Goal: Task Accomplishment & Management: Manage account settings

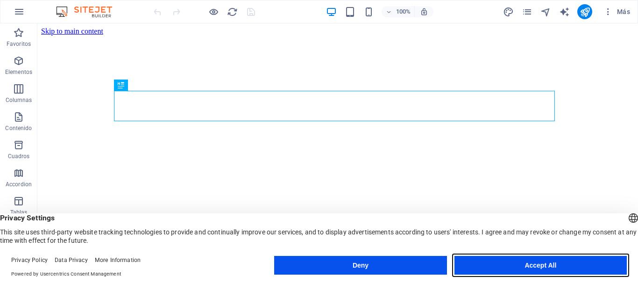
click at [522, 264] on button "Accept All" at bounding box center [541, 265] width 172 height 19
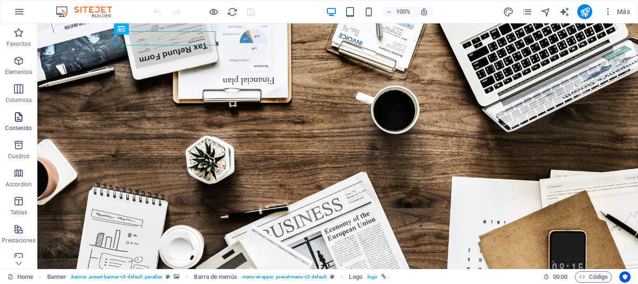
click at [20, 119] on icon "button" at bounding box center [18, 116] width 11 height 11
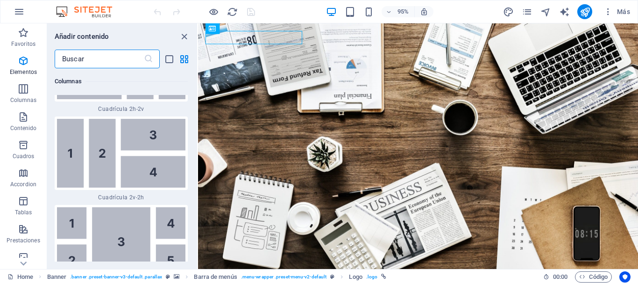
scroll to position [2980, 0]
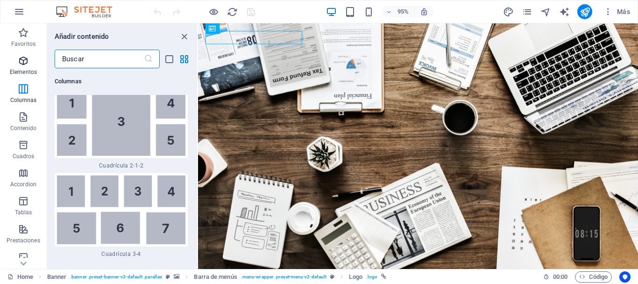
click at [27, 61] on icon "button" at bounding box center [23, 60] width 11 height 11
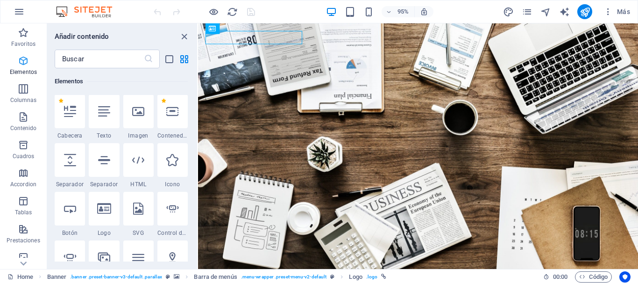
scroll to position [176, 0]
click at [527, 8] on icon "pages" at bounding box center [527, 12] width 11 height 11
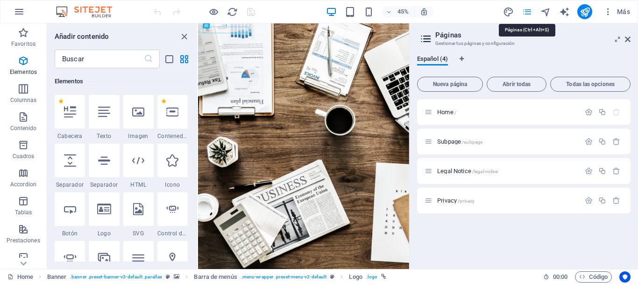
click at [527, 8] on icon "pages" at bounding box center [527, 12] width 11 height 11
click at [628, 40] on icon at bounding box center [628, 39] width 6 height 7
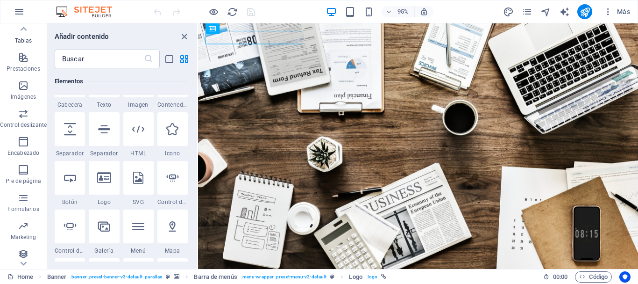
scroll to position [175, 0]
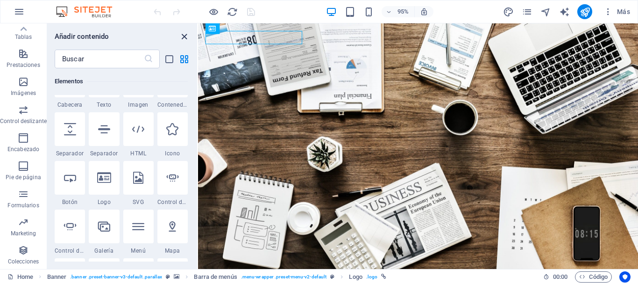
click at [183, 36] on icon "close panel" at bounding box center [184, 36] width 11 height 11
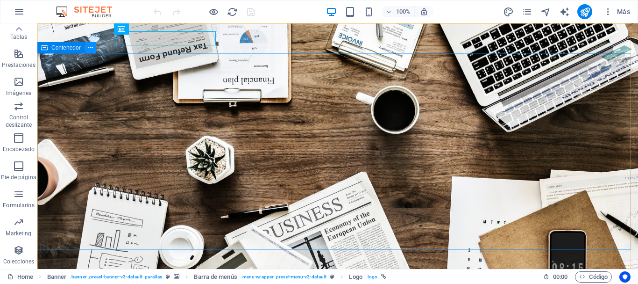
click at [90, 49] on icon at bounding box center [90, 48] width 5 height 10
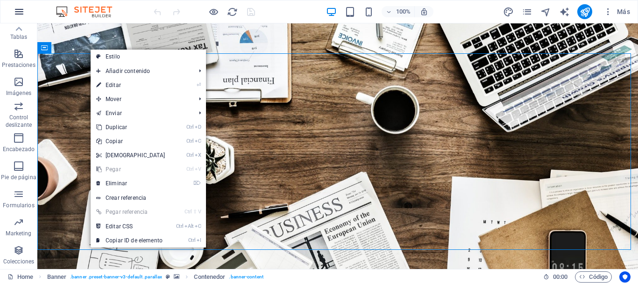
click at [17, 12] on icon "button" at bounding box center [19, 11] width 11 height 11
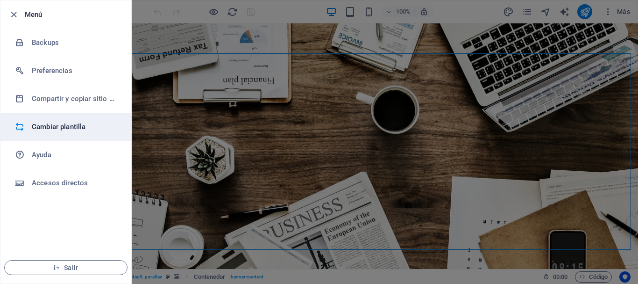
click at [68, 123] on h6 "Cambiar plantilla" at bounding box center [75, 126] width 86 height 11
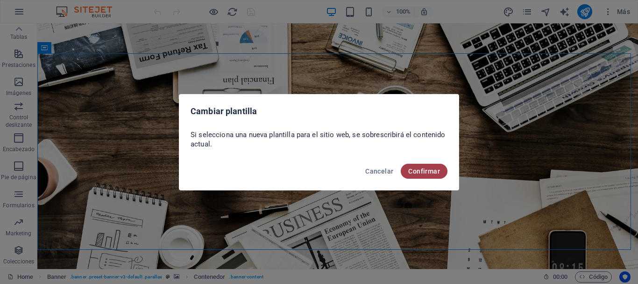
click at [433, 170] on span "Confirmar" at bounding box center [424, 170] width 32 height 7
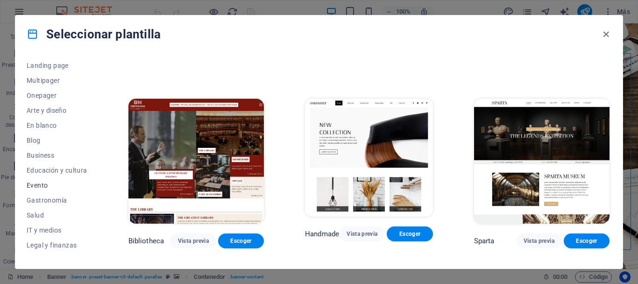
scroll to position [78, 0]
click at [63, 213] on span "IT y medios" at bounding box center [57, 213] width 61 height 7
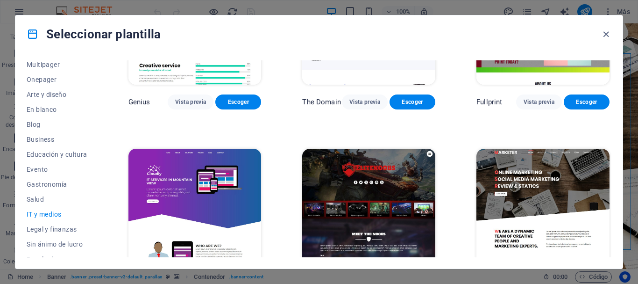
scroll to position [519, 0]
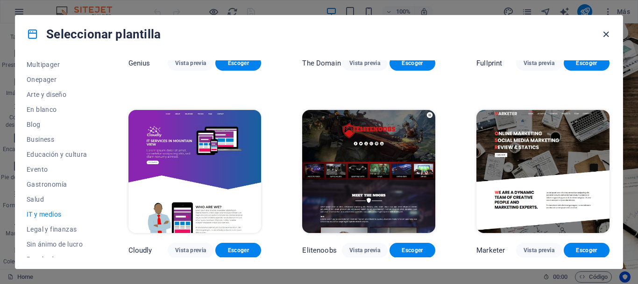
click at [605, 34] on icon "button" at bounding box center [606, 34] width 11 height 11
